Goal: Navigation & Orientation: Find specific page/section

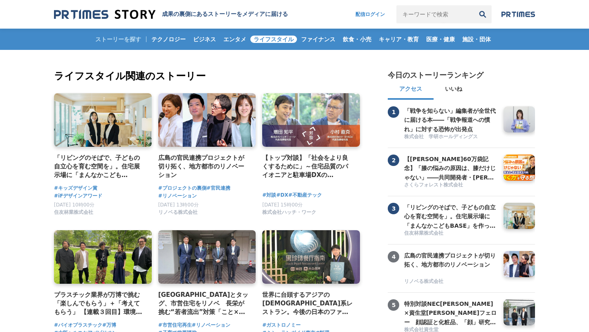
click at [240, 36] on span "エンタメ" at bounding box center [234, 39] width 29 height 7
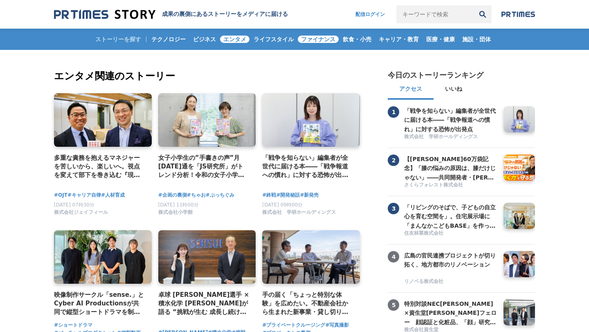
click at [321, 34] on link "ファイナンス" at bounding box center [318, 39] width 41 height 21
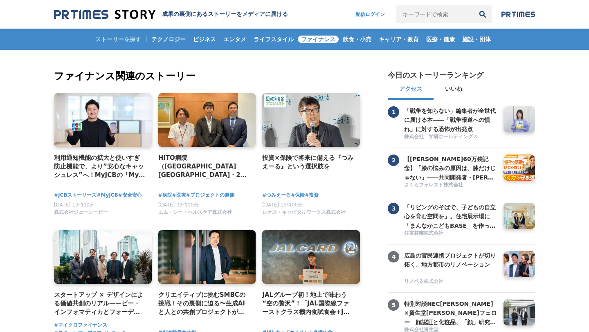
click at [347, 36] on span "飲食・小売" at bounding box center [356, 39] width 35 height 7
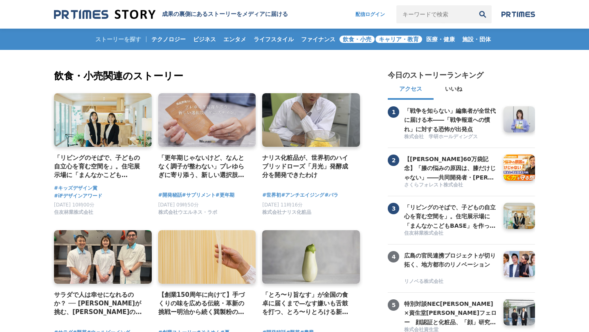
click at [416, 40] on span "キャリア・教育" at bounding box center [398, 39] width 47 height 7
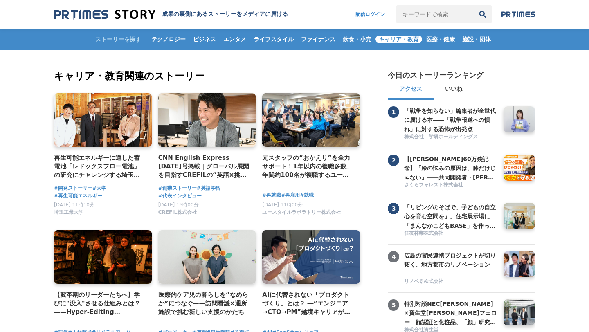
click at [438, 43] on span "医療・健康" at bounding box center [440, 39] width 35 height 7
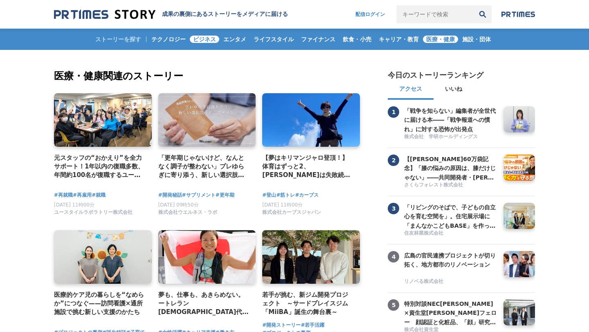
click at [204, 38] on span "ビジネス" at bounding box center [204, 39] width 29 height 7
